Goal: Task Accomplishment & Management: Use online tool/utility

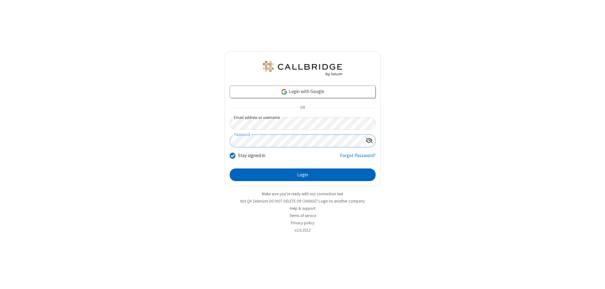
click at [303, 175] on button "Login" at bounding box center [303, 174] width 146 height 13
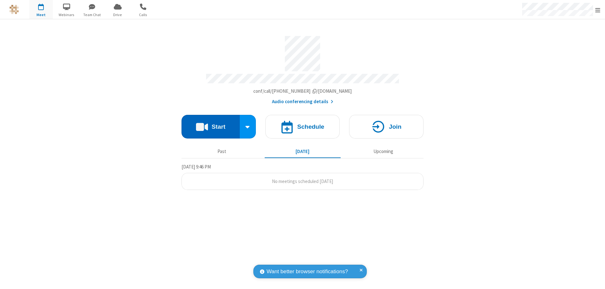
click at [211, 124] on button "Start" at bounding box center [211, 127] width 58 height 24
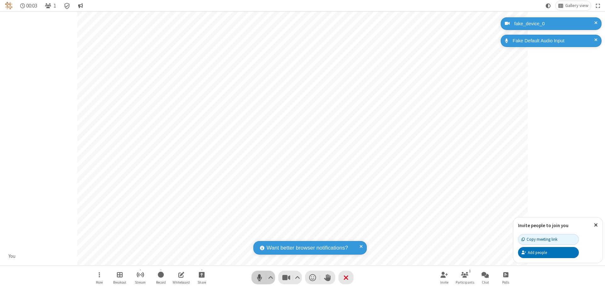
click at [259, 277] on span "Mute (⌘+Shift+A)" at bounding box center [259, 277] width 9 height 9
click at [259, 277] on span "Unmute (⌘+Shift+A)" at bounding box center [259, 277] width 9 height 9
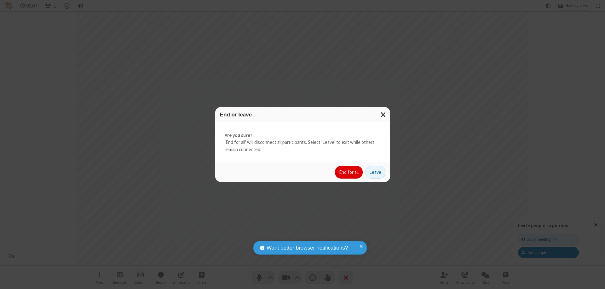
click at [349, 172] on button "End for all" at bounding box center [349, 172] width 28 height 13
